Goal: Information Seeking & Learning: Learn about a topic

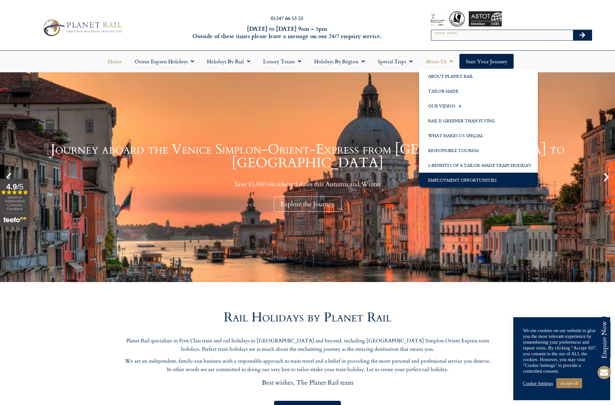
click at [451, 182] on link "Employment Opportunities" at bounding box center [478, 180] width 119 height 15
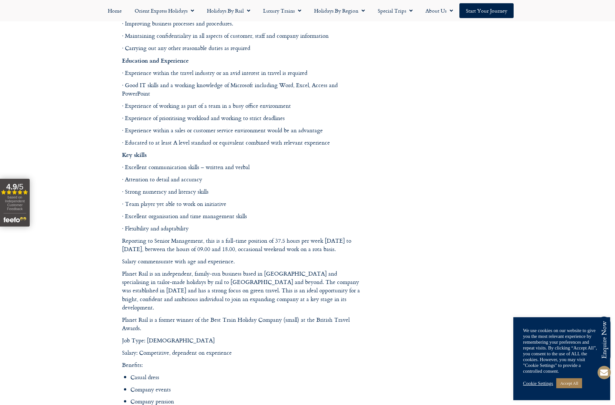
scroll to position [623, 0]
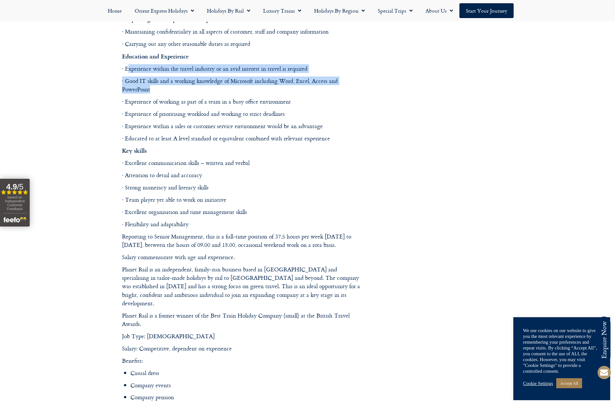
drag, startPoint x: 152, startPoint y: 90, endPoint x: 128, endPoint y: 73, distance: 30.1
click at [128, 73] on div "Overview of the Role The Personal Travel Advisor – A key role with this growing…" at bounding box center [243, 66] width 242 height 525
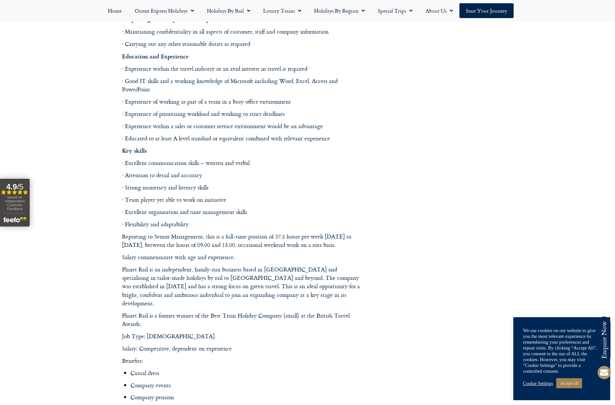
click at [246, 147] on p "Key skills" at bounding box center [243, 150] width 242 height 9
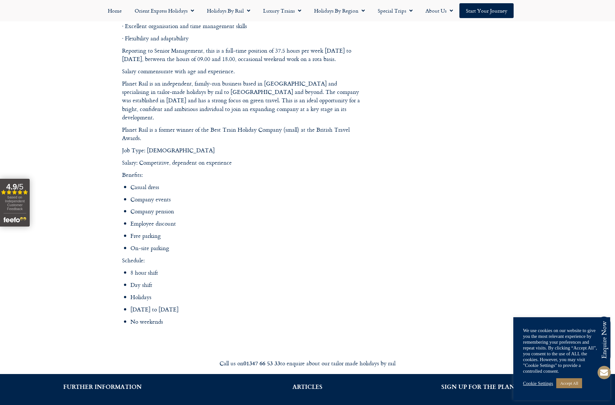
scroll to position [811, 0]
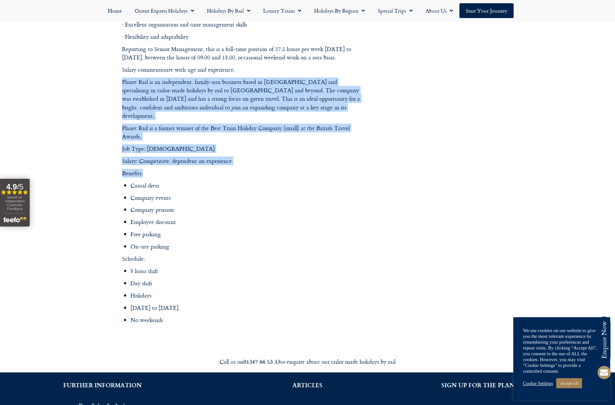
drag, startPoint x: 123, startPoint y: 81, endPoint x: 222, endPoint y: 161, distance: 127.9
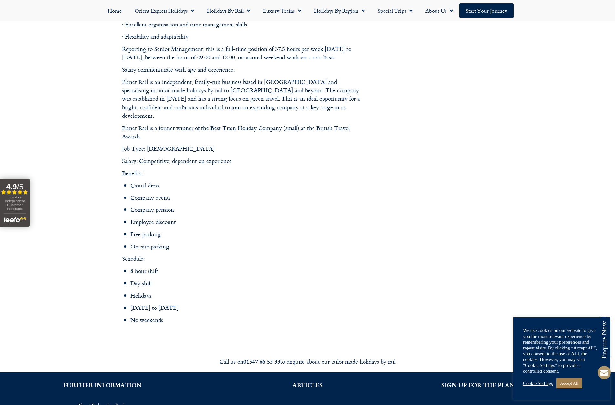
click at [245, 181] on li "Casual dress" at bounding box center [247, 185] width 234 height 8
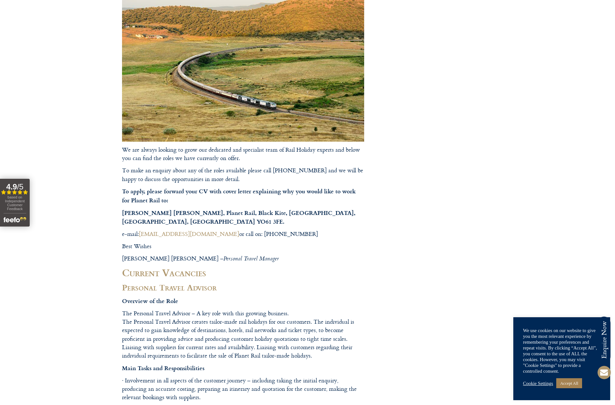
scroll to position [0, 0]
